Goal: Check status: Check status

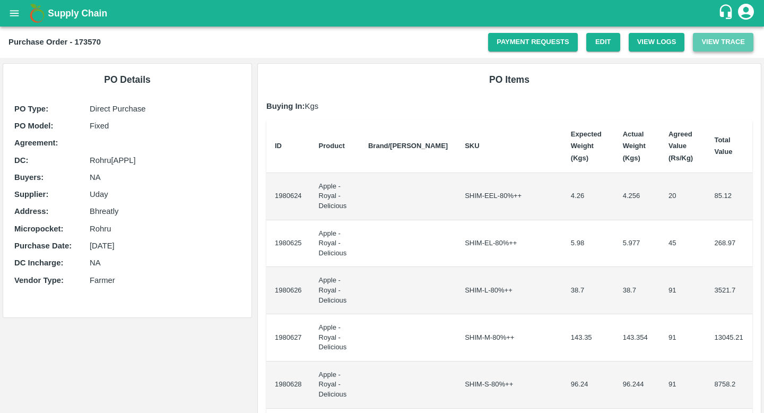
click at [712, 45] on button "View Trace" at bounding box center [723, 42] width 60 height 19
click at [16, 17] on icon "open drawer" at bounding box center [14, 13] width 12 height 12
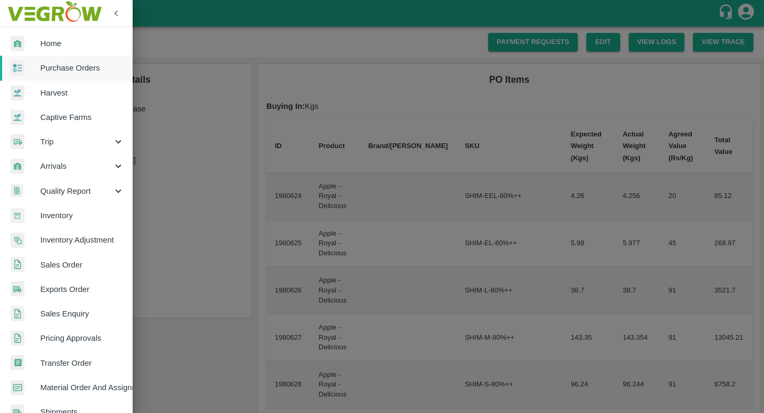
click at [67, 48] on span "Home" at bounding box center [82, 44] width 84 height 12
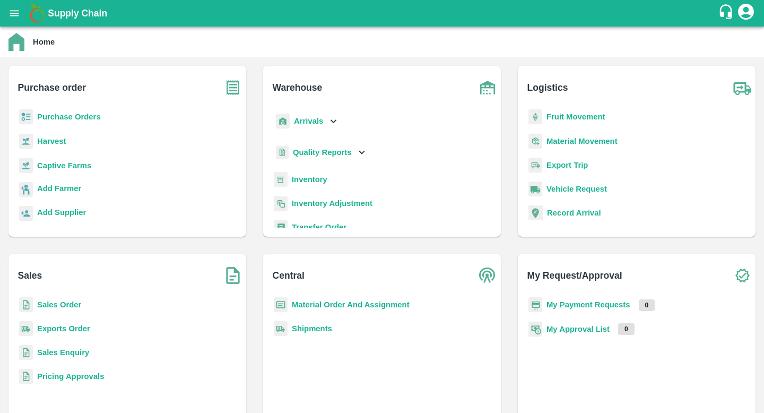
click at [93, 117] on b "Purchase Orders" at bounding box center [69, 116] width 64 height 8
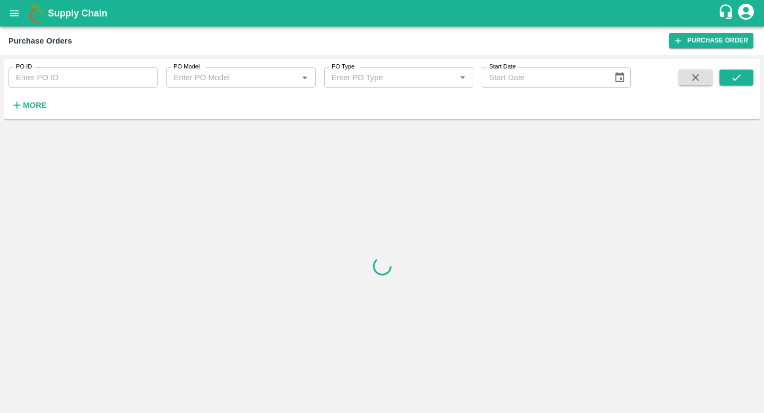
click at [104, 78] on input "PO ID" at bounding box center [82, 77] width 149 height 20
paste input "173570"
type input "173570"
click at [731, 84] on button "submit" at bounding box center [736, 77] width 34 height 16
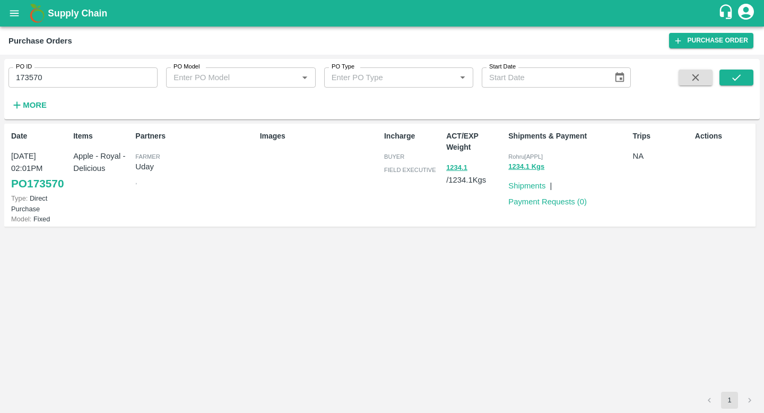
click at [291, 160] on div "Images" at bounding box center [318, 175] width 124 height 98
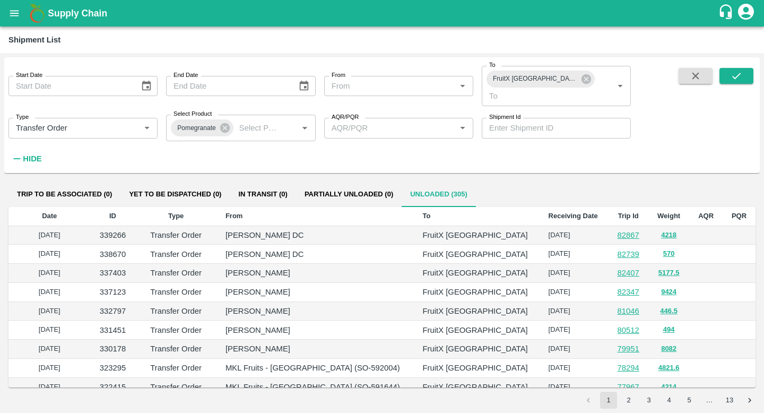
scroll to position [176, 0]
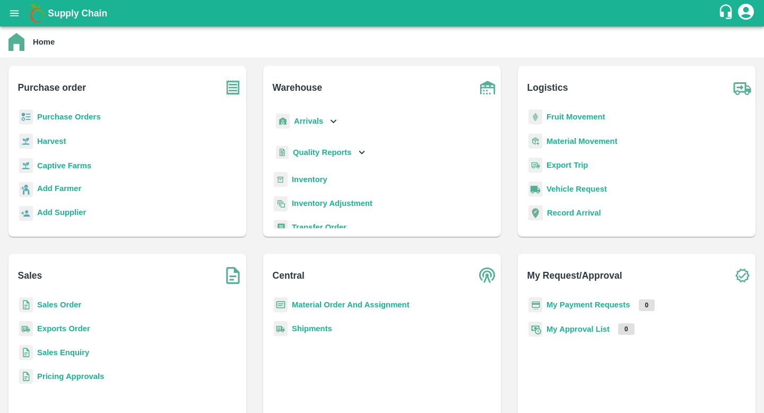
click at [337, 302] on b "Material Order And Assignment" at bounding box center [351, 304] width 118 height 8
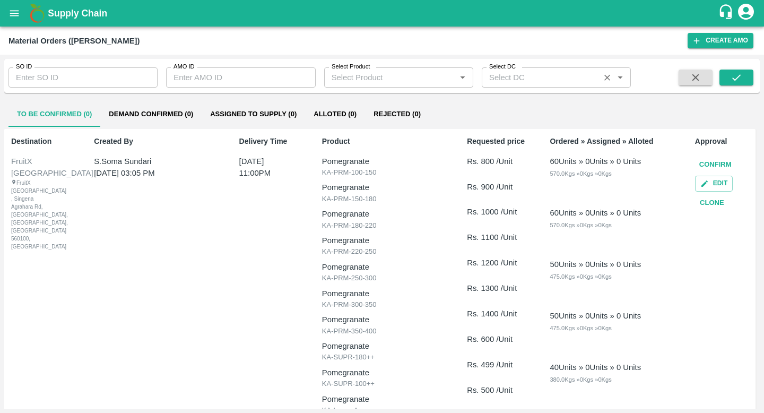
click at [521, 78] on input "Select DC" at bounding box center [540, 78] width 111 height 14
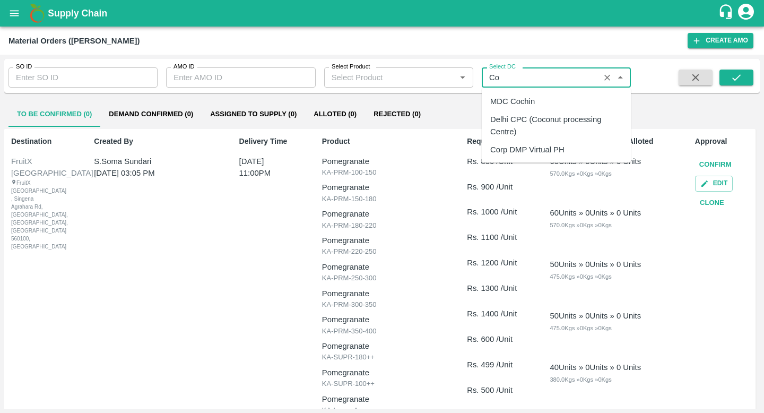
click at [528, 144] on div "Corp DMP Virtual PH" at bounding box center [527, 149] width 74 height 12
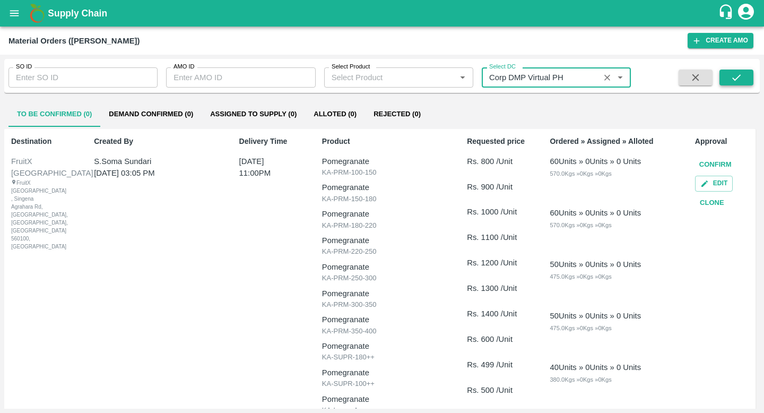
type input "Corp DMP Virtual PH"
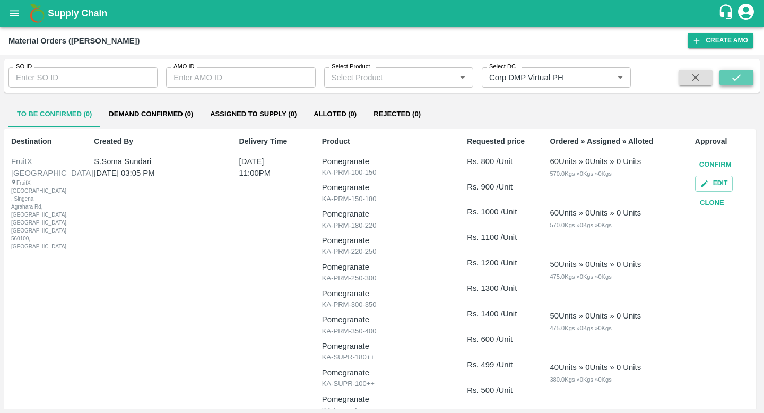
click at [736, 77] on icon "submit" at bounding box center [736, 78] width 12 height 12
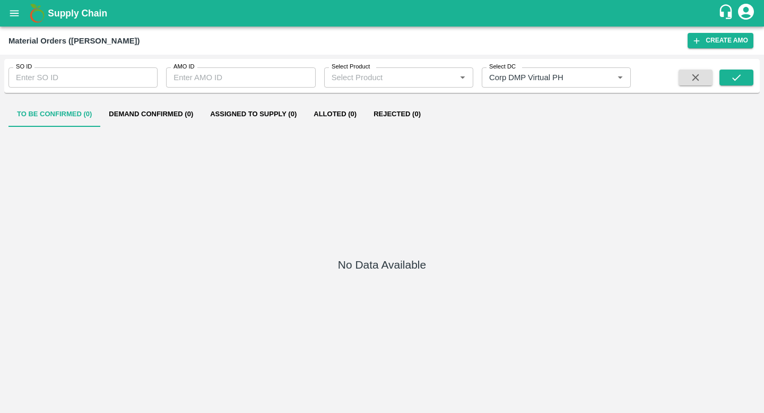
click at [337, 113] on button "Alloted (0)" at bounding box center [335, 113] width 60 height 25
click at [392, 116] on button "Rejected (0)" at bounding box center [397, 113] width 64 height 25
click at [10, 3] on button "open drawer" at bounding box center [14, 13] width 24 height 24
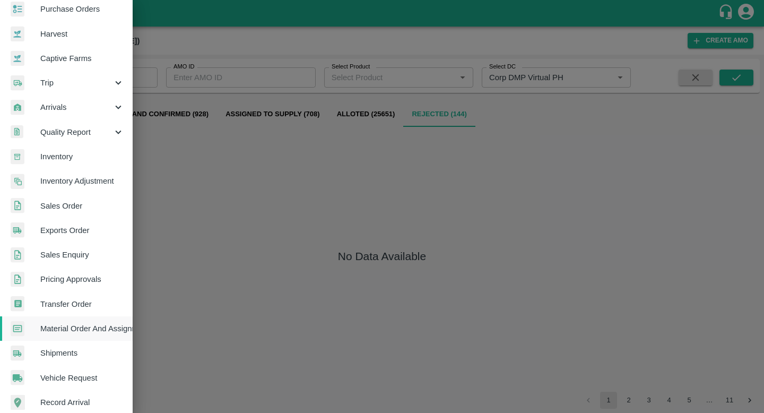
scroll to position [66, 0]
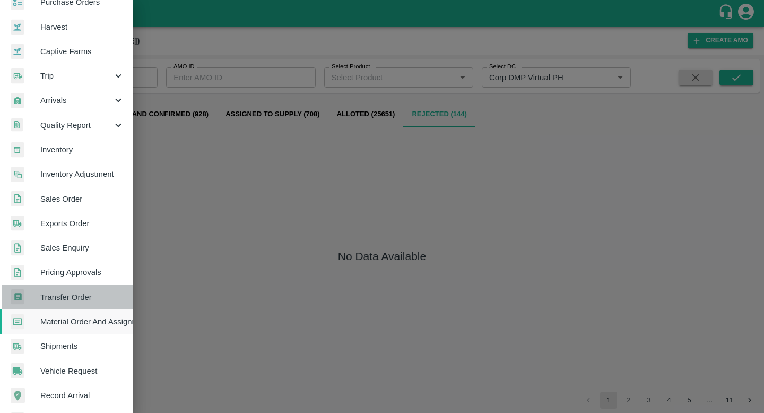
click at [78, 307] on link "Transfer Order" at bounding box center [66, 297] width 133 height 24
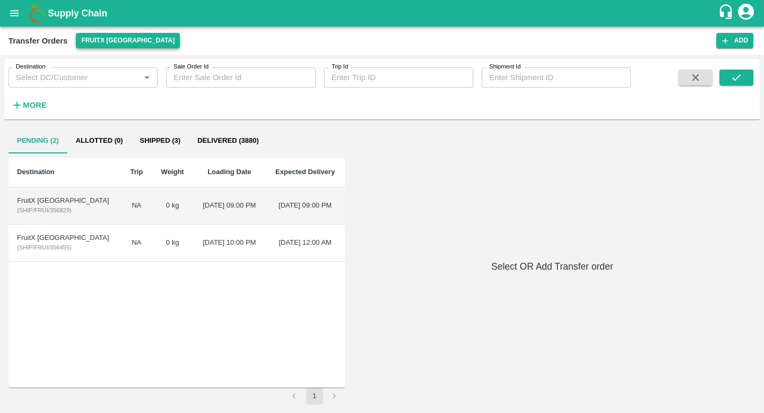
click at [117, 40] on button "FruitX [GEOGRAPHIC_DATA]" at bounding box center [128, 40] width 104 height 15
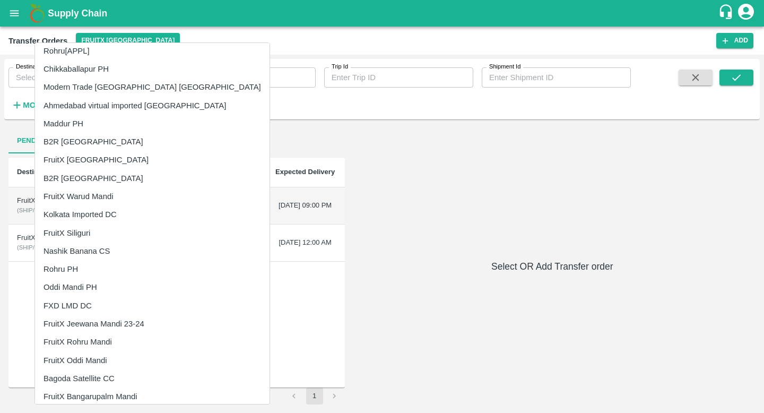
scroll to position [592, 0]
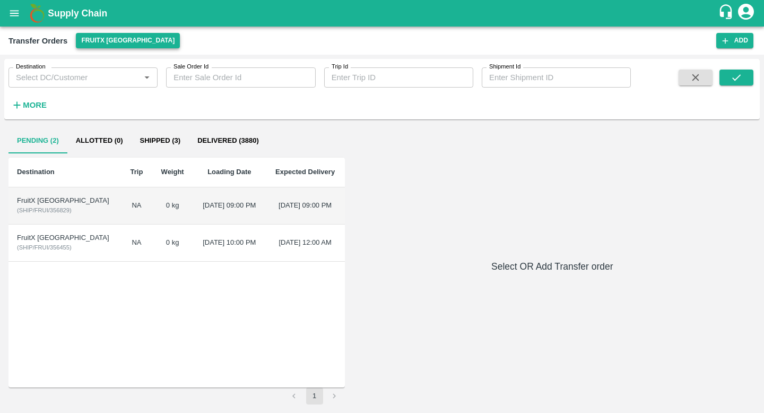
click at [124, 42] on button "FruitX [GEOGRAPHIC_DATA]" at bounding box center [128, 40] width 104 height 15
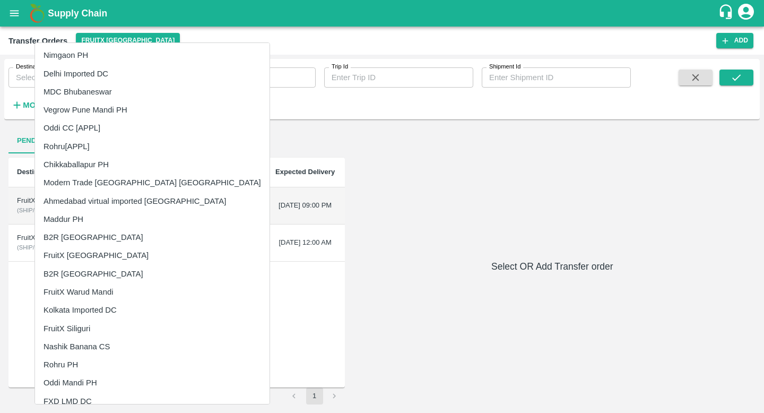
scroll to position [993, 0]
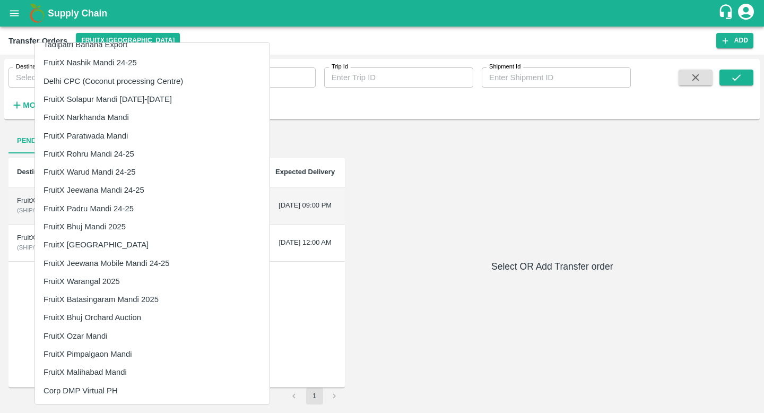
click at [113, 388] on li "Corp DMP Virtual PH" at bounding box center [152, 390] width 234 height 18
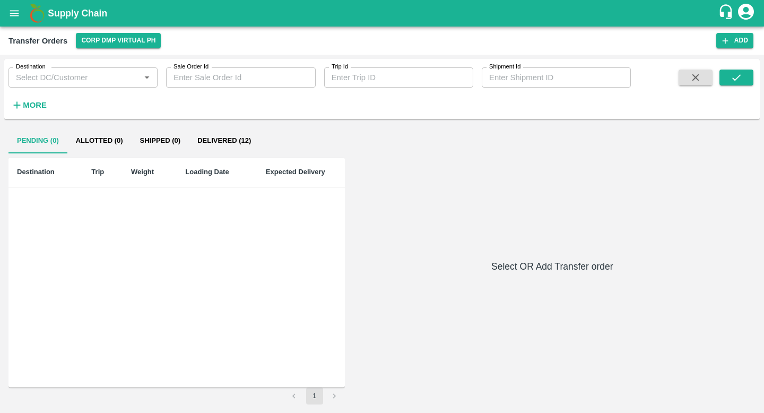
click at [220, 132] on button "Delivered (12)" at bounding box center [224, 140] width 71 height 25
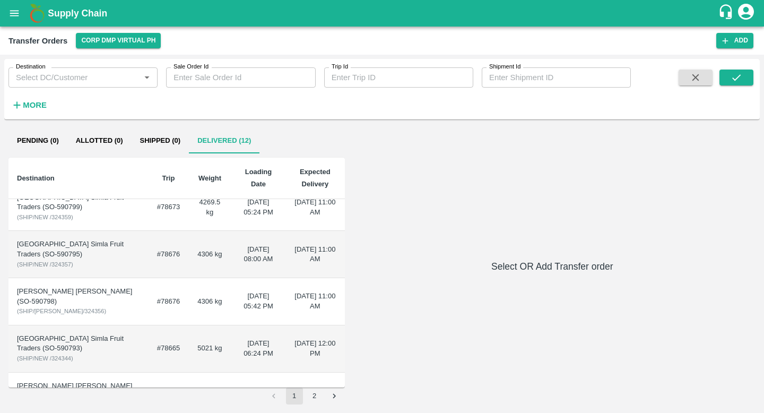
scroll to position [287, 0]
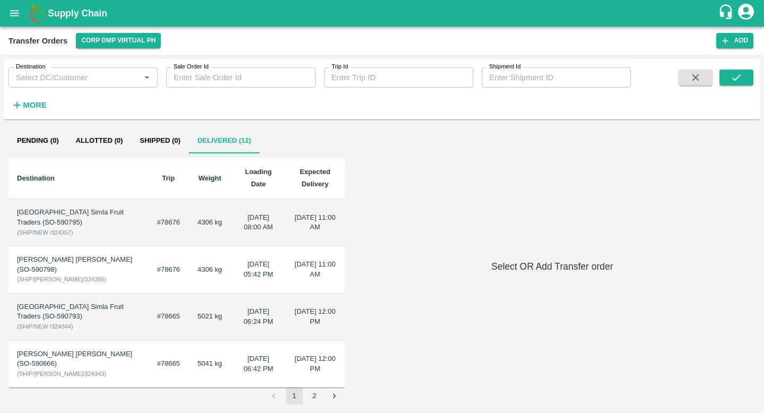
click at [188, 363] on td "5041 kg" at bounding box center [209, 363] width 43 height 47
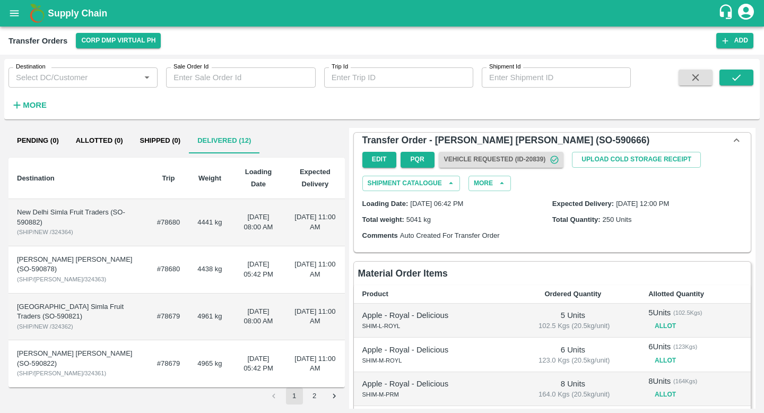
scroll to position [287, 0]
click at [31, 101] on strong "More" at bounding box center [35, 105] width 24 height 8
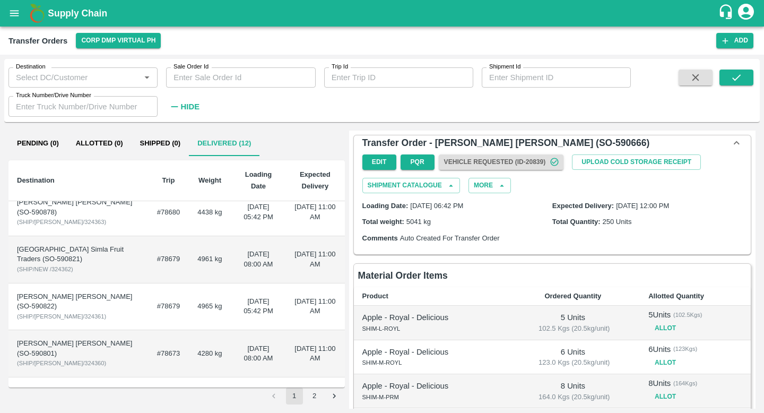
scroll to position [0, 0]
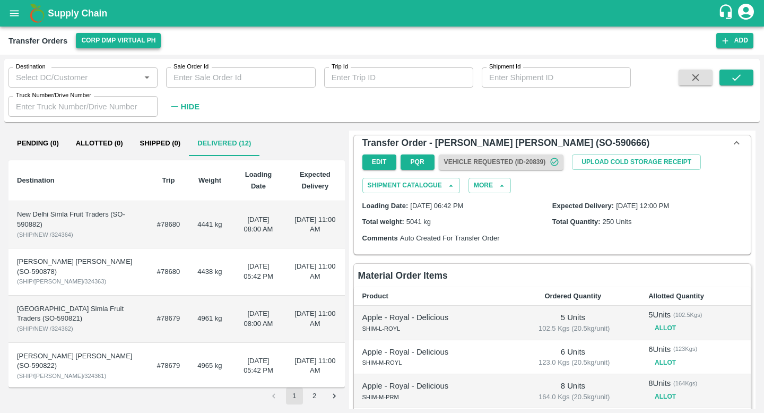
click at [144, 41] on button "Corp DMP Virtual PH" at bounding box center [118, 40] width 85 height 15
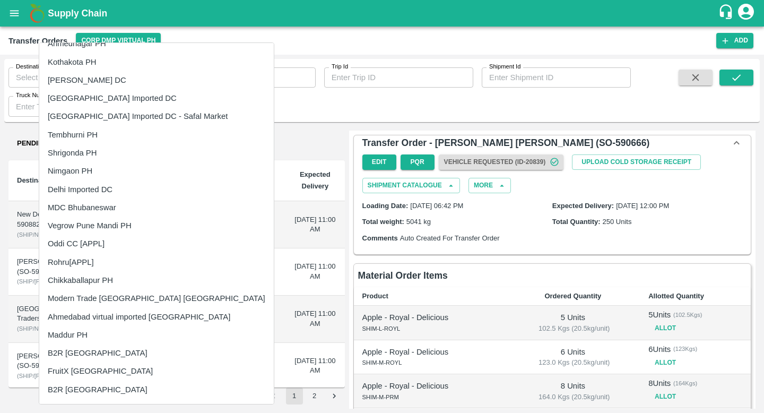
scroll to position [371, 0]
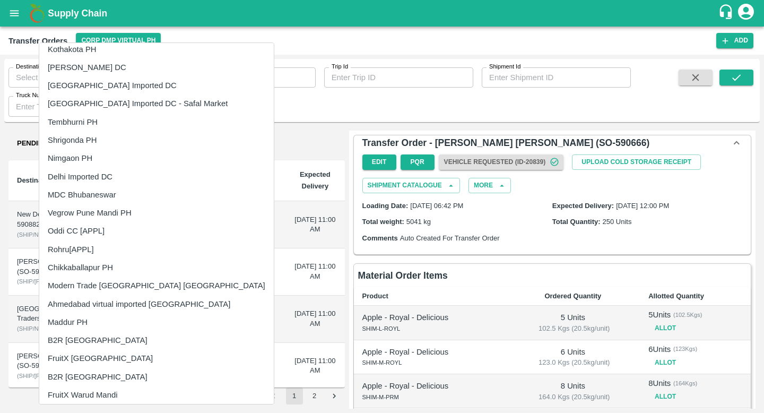
click at [311, 117] on div at bounding box center [382, 206] width 764 height 413
